Goal: Information Seeking & Learning: Learn about a topic

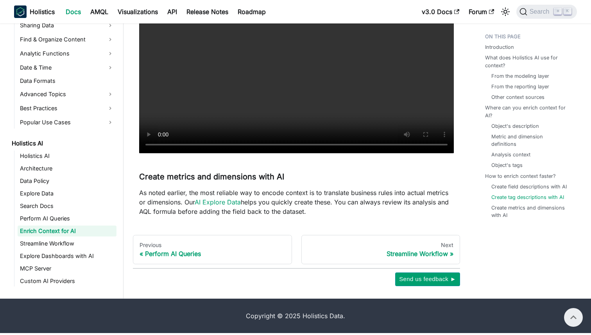
scroll to position [3445, 0]
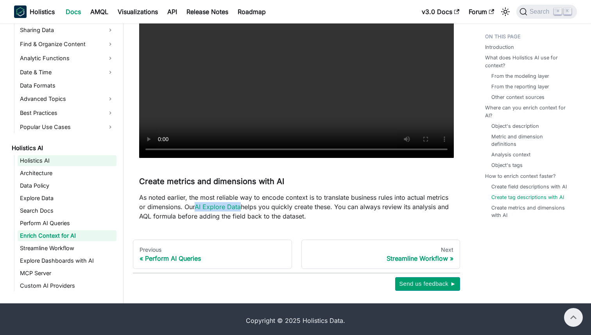
click at [50, 166] on link "Holistics AI" at bounding box center [67, 160] width 99 height 11
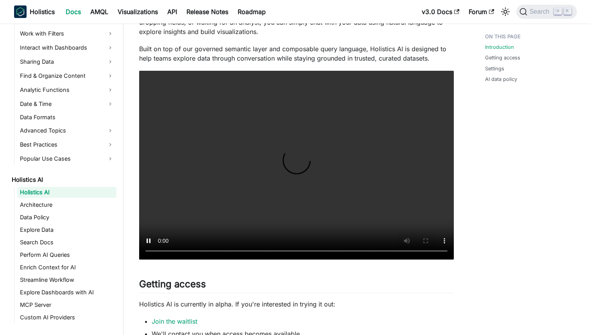
scroll to position [147, 0]
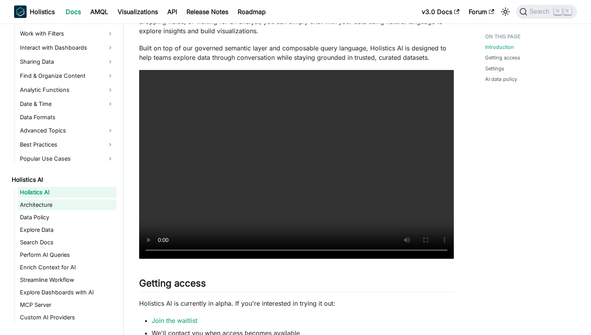
click at [59, 202] on link "Architecture" at bounding box center [67, 204] width 99 height 11
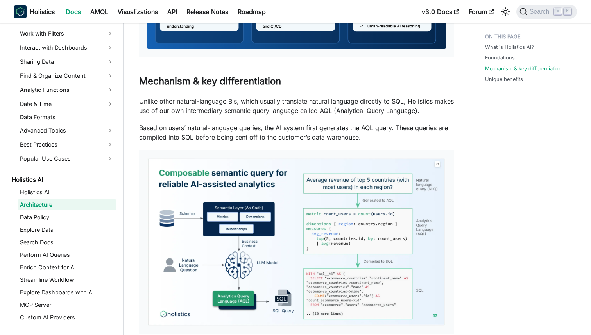
scroll to position [377, 0]
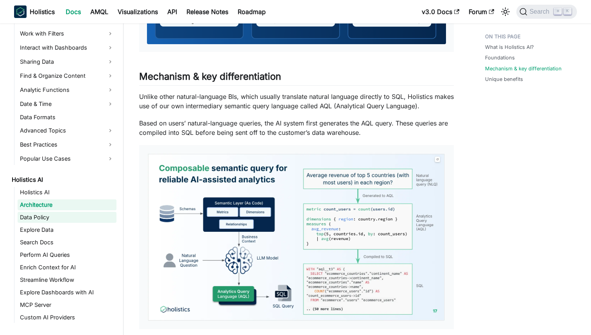
click at [47, 221] on link "Data Policy" at bounding box center [67, 217] width 99 height 11
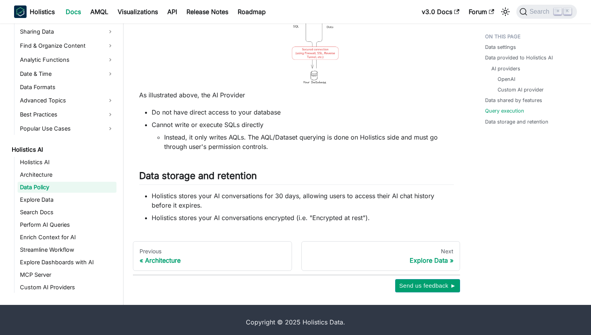
scroll to position [945, 0]
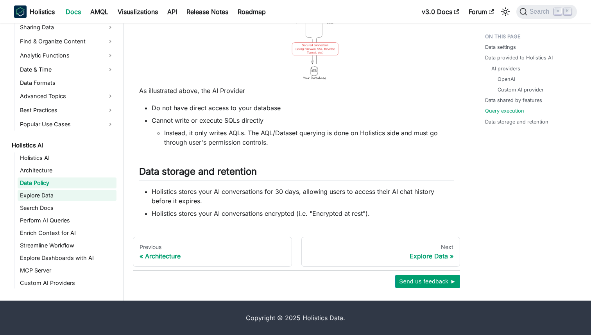
click at [78, 194] on link "Explore Data" at bounding box center [67, 195] width 99 height 11
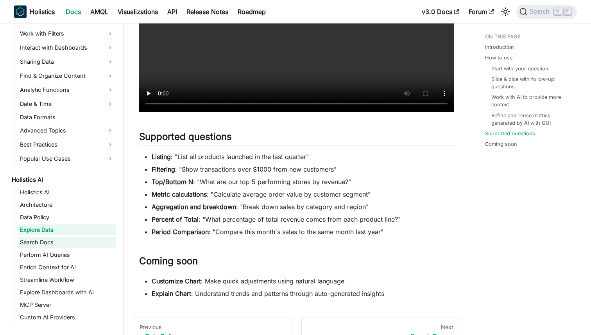
scroll to position [1506, 0]
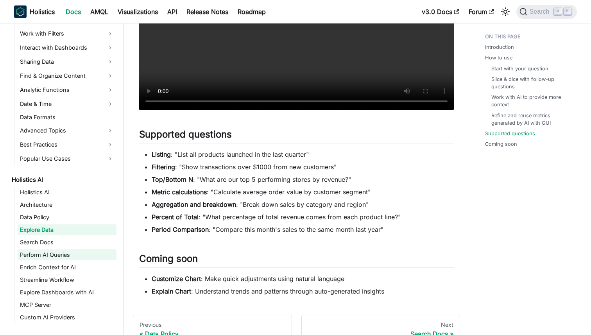
click at [73, 252] on link "Perform AI Queries" at bounding box center [67, 254] width 99 height 11
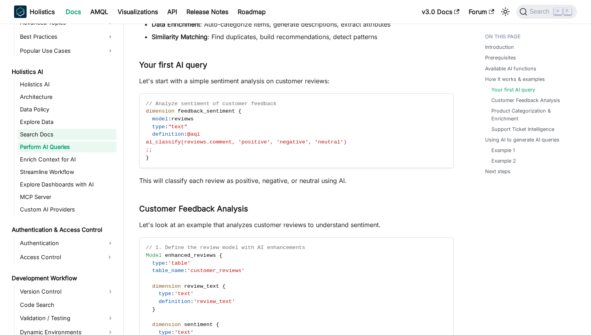
scroll to position [361, 0]
click at [45, 162] on link "Enrich Context for AI" at bounding box center [67, 159] width 99 height 11
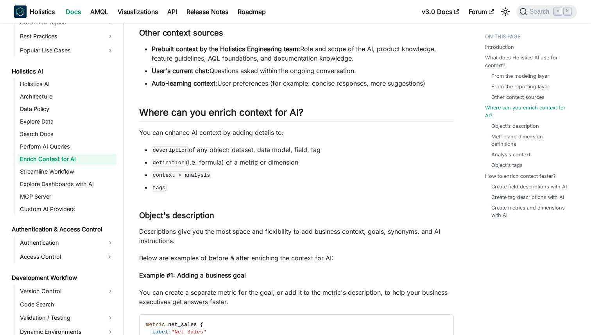
scroll to position [497, 0]
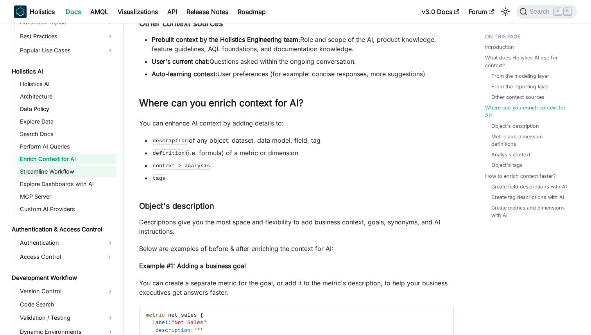
click at [73, 166] on link "Streamline Workflow" at bounding box center [67, 171] width 99 height 11
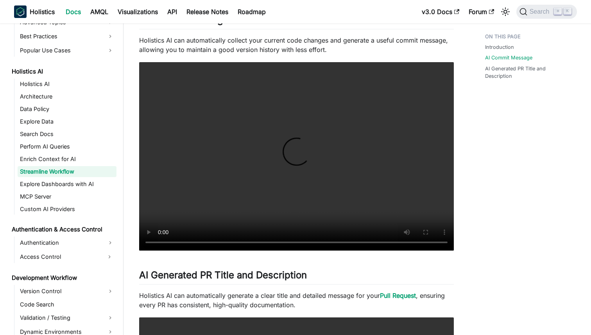
scroll to position [125, 0]
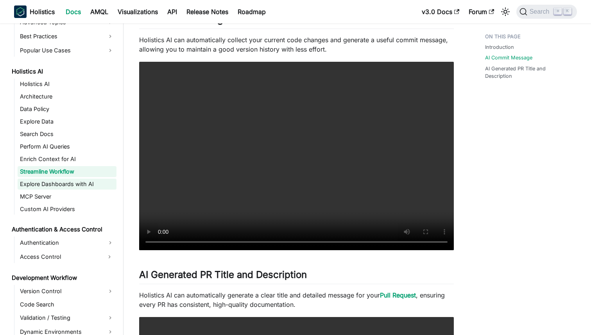
click at [94, 179] on link "Explore Dashboards with AI" at bounding box center [67, 184] width 99 height 11
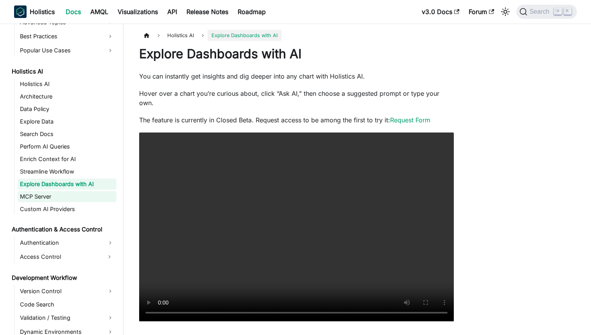
click at [58, 200] on link "MCP Server" at bounding box center [67, 196] width 99 height 11
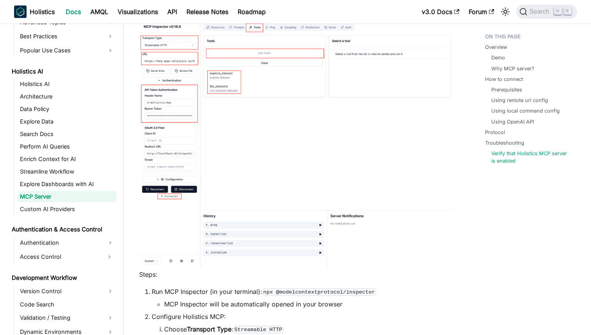
scroll to position [1751, 0]
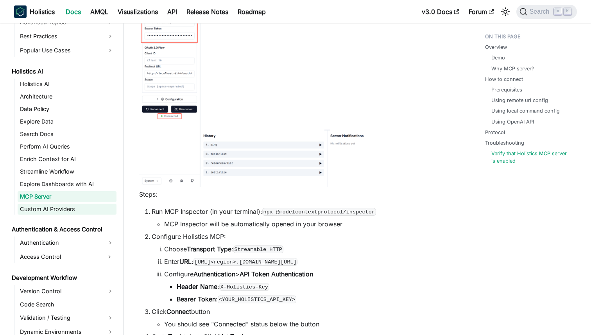
click at [54, 206] on link "Custom AI Providers" at bounding box center [67, 209] width 99 height 11
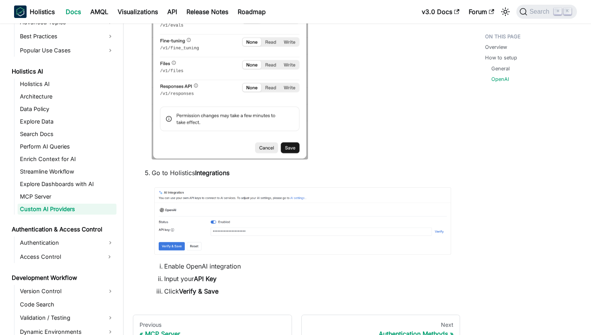
scroll to position [759, 0]
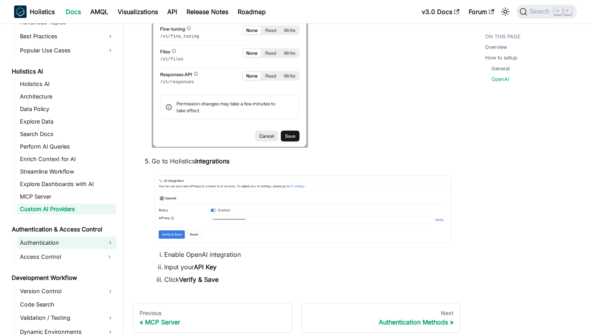
click at [33, 237] on link "Authentication" at bounding box center [67, 242] width 99 height 13
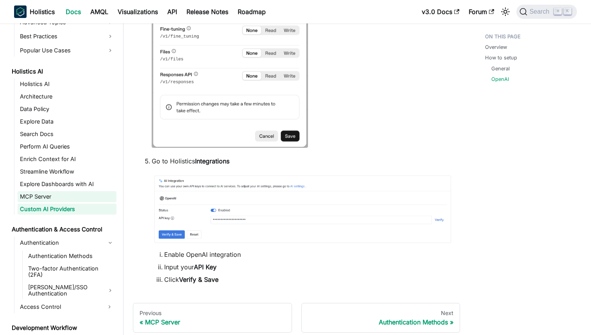
click at [44, 195] on link "MCP Server" at bounding box center [67, 196] width 99 height 11
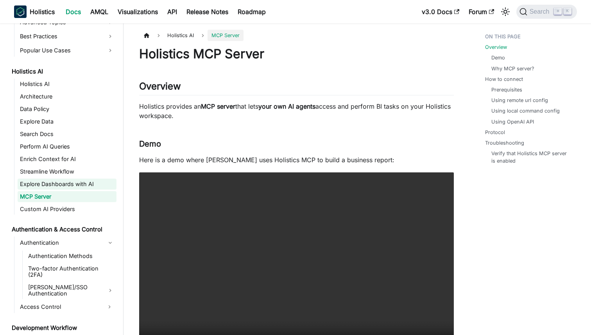
click at [46, 186] on link "Explore Dashboards with AI" at bounding box center [67, 184] width 99 height 11
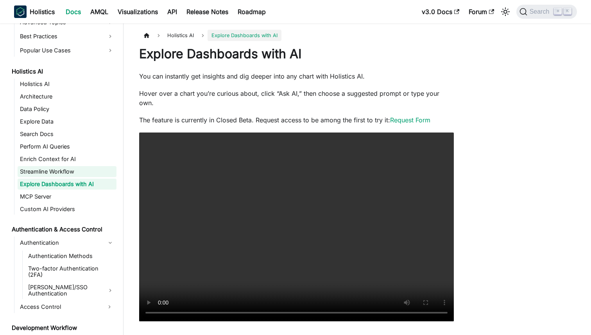
click at [45, 167] on link "Streamline Workflow" at bounding box center [67, 171] width 99 height 11
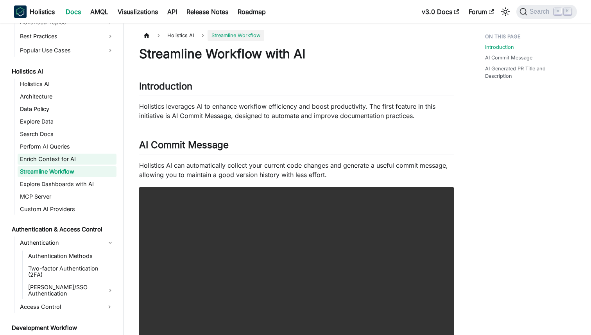
click at [46, 161] on link "Enrich Context for AI" at bounding box center [67, 159] width 99 height 11
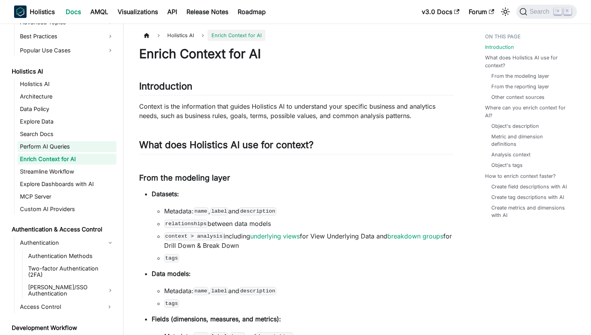
click at [43, 149] on link "Perform AI Queries" at bounding box center [67, 146] width 99 height 11
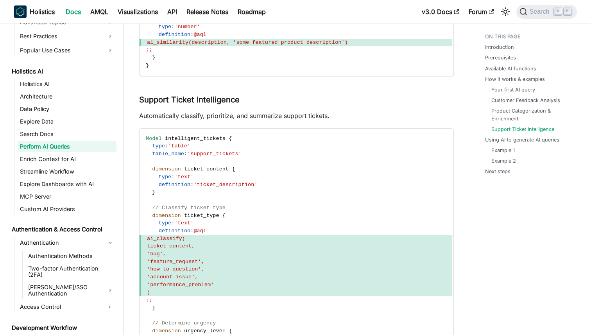
scroll to position [1768, 0]
drag, startPoint x: 166, startPoint y: 247, endPoint x: 205, endPoint y: 248, distance: 39.1
click at [205, 241] on span "ai_classify(" at bounding box center [295, 238] width 313 height 8
copy span "ai_classify("
